Goal: Task Accomplishment & Management: Manage account settings

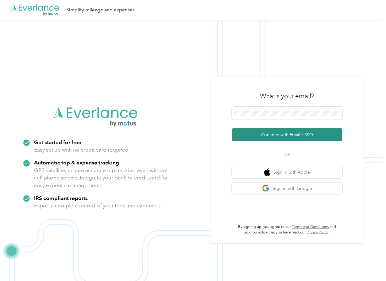
drag, startPoint x: 248, startPoint y: 132, endPoint x: 191, endPoint y: 148, distance: 59.2
click at [248, 132] on button "Continue with Email / SSO" at bounding box center [287, 134] width 111 height 13
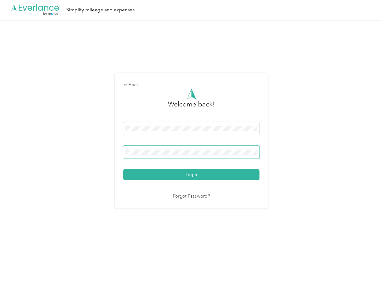
click at [168, 155] on span at bounding box center [191, 152] width 136 height 13
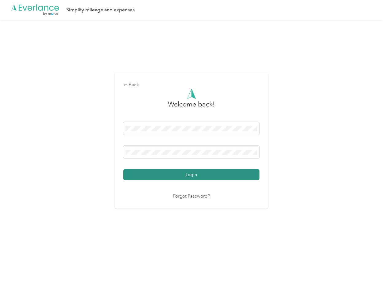
click at [153, 170] on button "Login" at bounding box center [191, 175] width 136 height 11
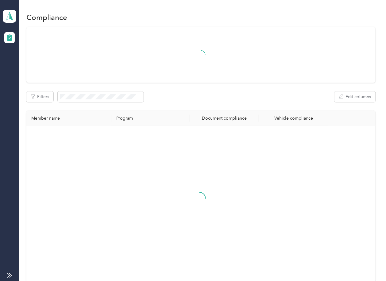
click at [186, 91] on div "Filters Edit columns Member name Program Document compliance Vehicle compliance" at bounding box center [200, 155] width 349 height 256
click at [11, 17] on polygon at bounding box center [11, 16] width 3 height 8
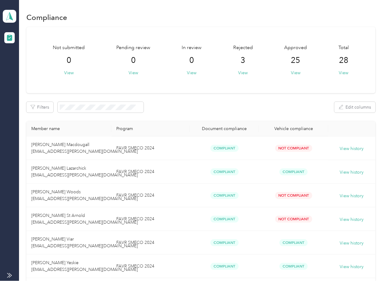
click at [18, 64] on div "Log out" at bounding box center [20, 64] width 24 height 6
